Goal: Information Seeking & Learning: Learn about a topic

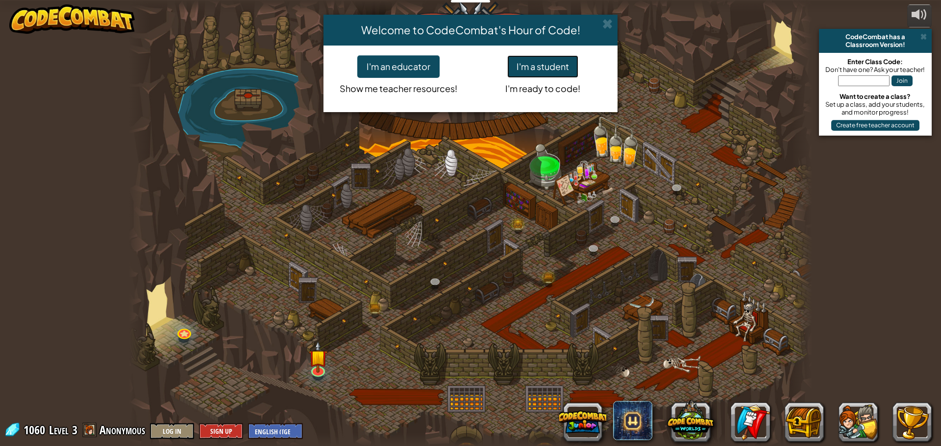
click at [529, 71] on button "I'm a student" at bounding box center [542, 66] width 71 height 23
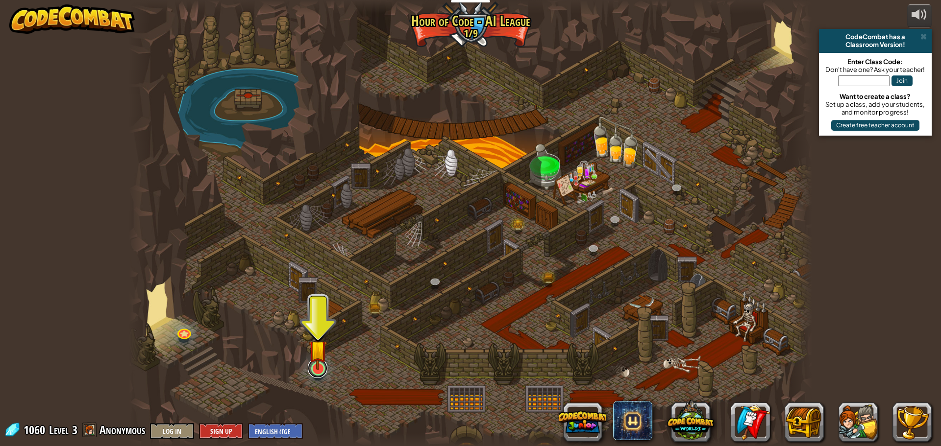
click at [314, 375] on link at bounding box center [318, 369] width 20 height 20
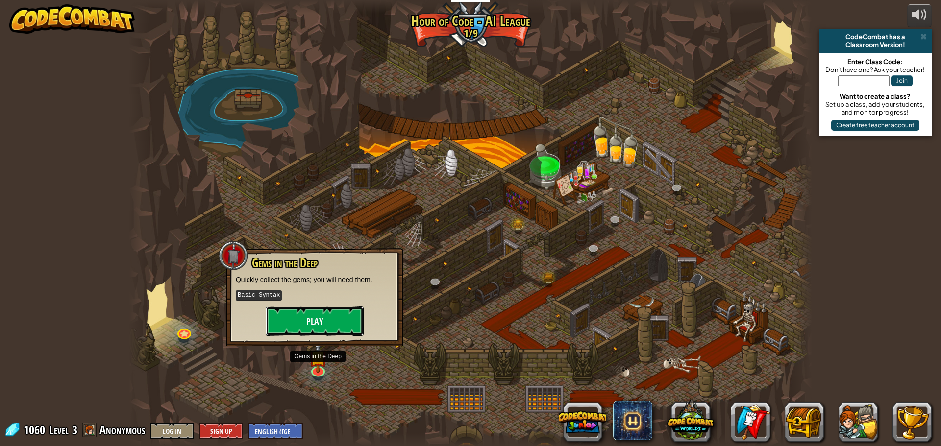
click at [320, 317] on button "Play" at bounding box center [315, 321] width 98 height 29
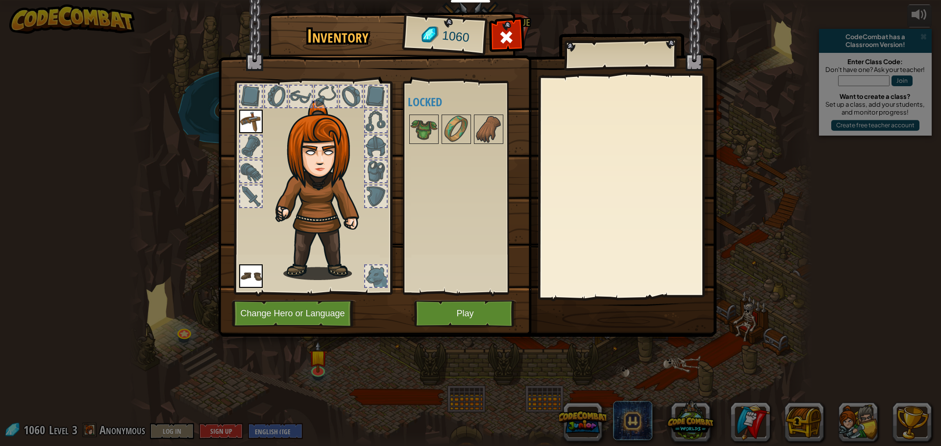
click at [463, 310] on button "Play" at bounding box center [465, 313] width 102 height 27
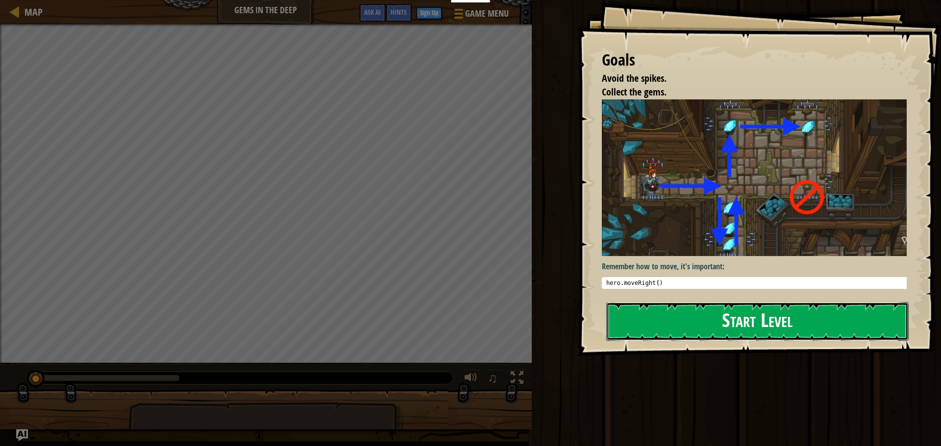
click at [752, 327] on button "Start Level" at bounding box center [757, 321] width 302 height 39
